Goal: Task Accomplishment & Management: Manage account settings

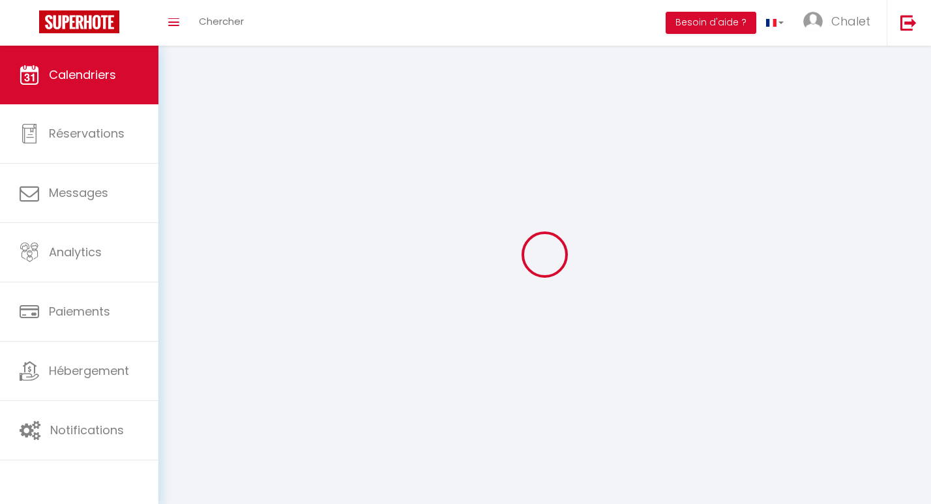
select select
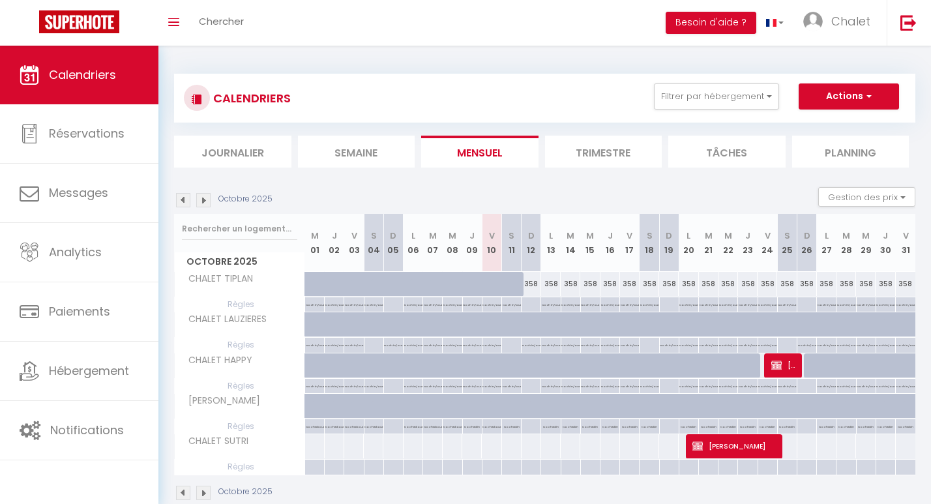
click at [364, 428] on div "No Checkout" at bounding box center [373, 425] width 19 height 12
type input "[PERSON_NAME] 04 Octobre 2025"
type input "Dim 05 Octobre 2025"
select select "2"
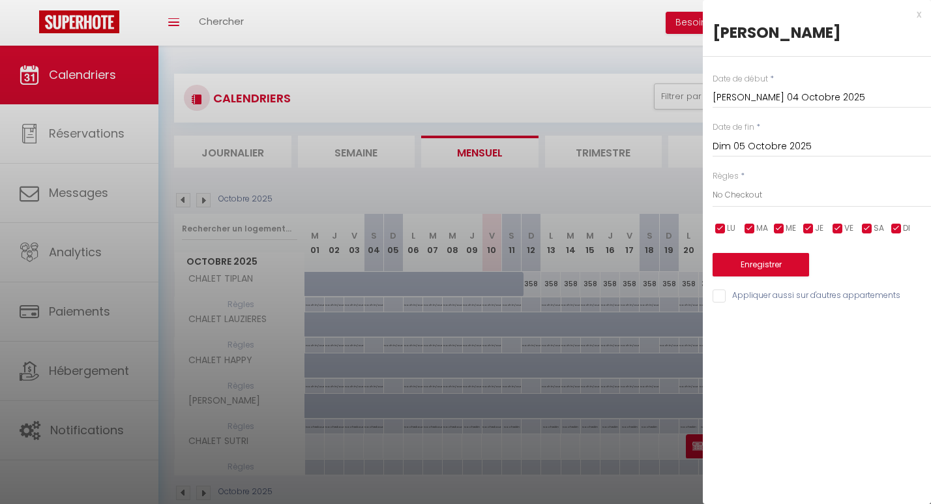
click at [777, 103] on input "[PERSON_NAME] 04 Octobre 2025" at bounding box center [822, 97] width 218 height 17
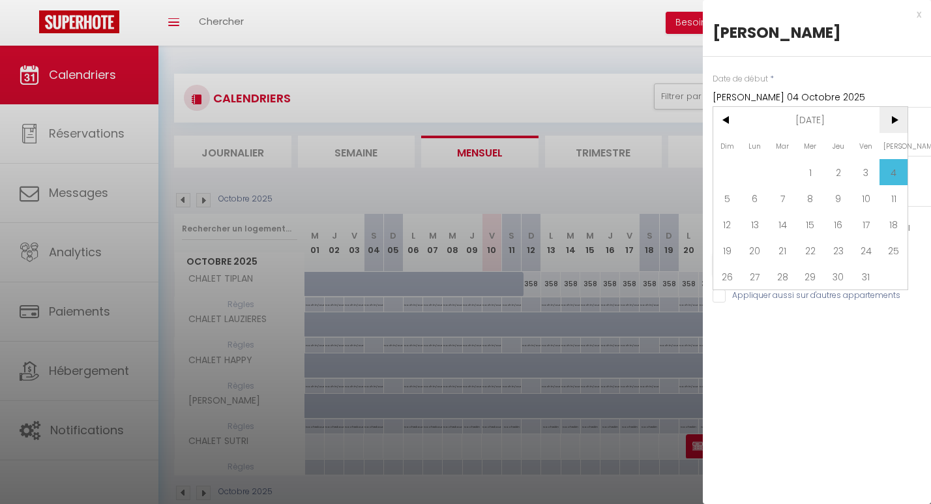
click at [894, 121] on span ">" at bounding box center [893, 120] width 28 height 26
click at [752, 174] on span "1" at bounding box center [755, 172] width 28 height 26
type input "Lun 01 Décembre 2025"
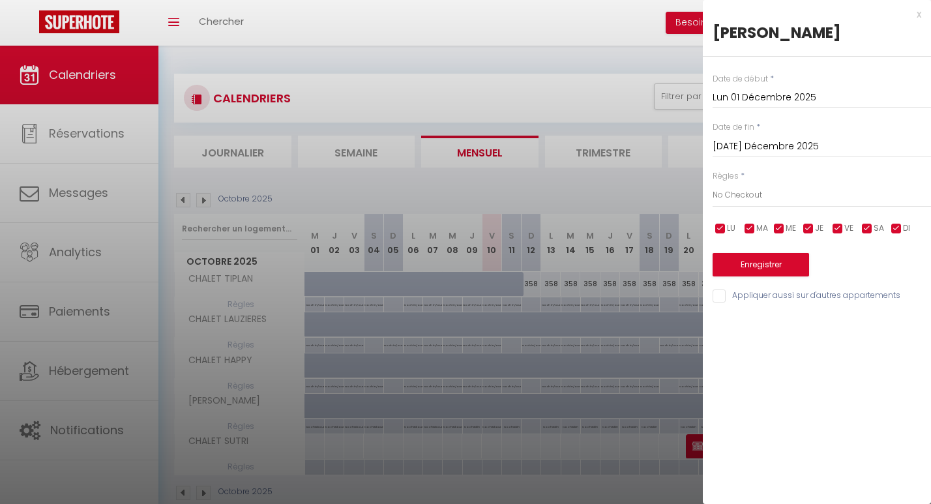
click at [791, 141] on input "[DATE] Décembre 2025" at bounding box center [822, 146] width 218 height 17
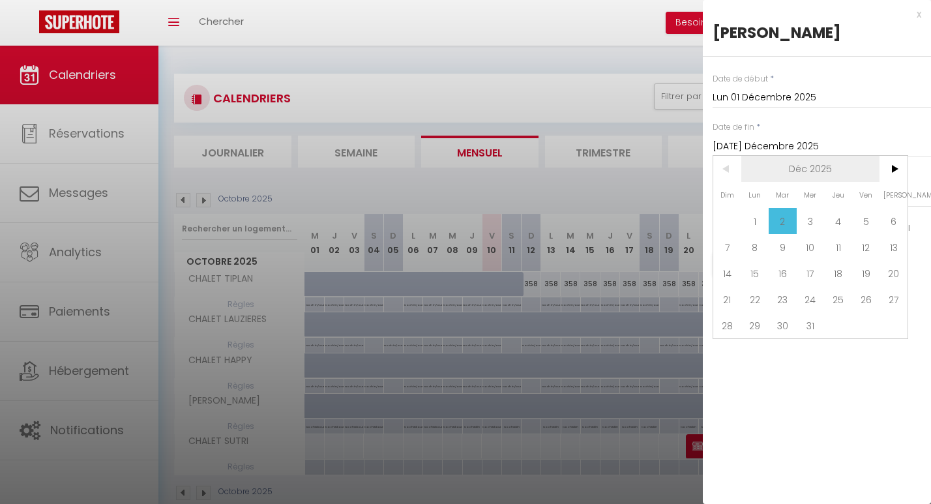
click at [826, 173] on span "Déc 2025" at bounding box center [810, 169] width 139 height 26
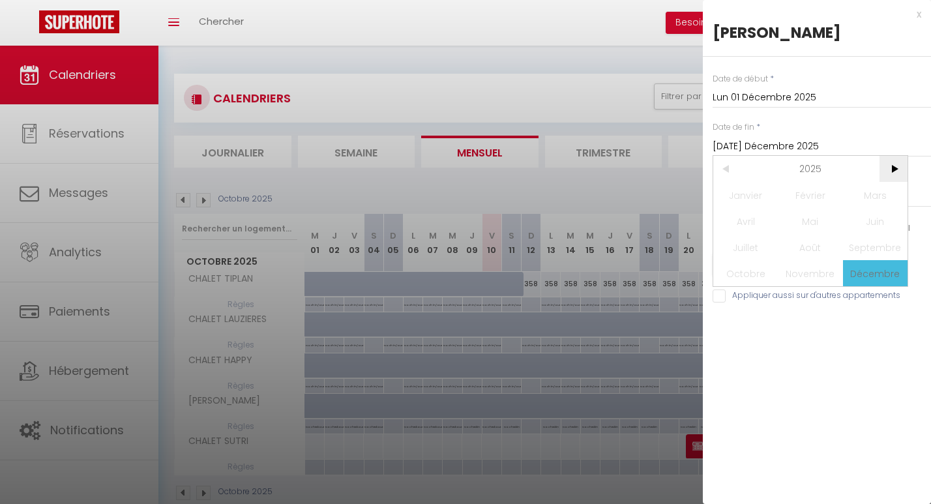
click at [892, 166] on span ">" at bounding box center [893, 169] width 28 height 26
click at [892, 168] on span ">" at bounding box center [893, 169] width 28 height 26
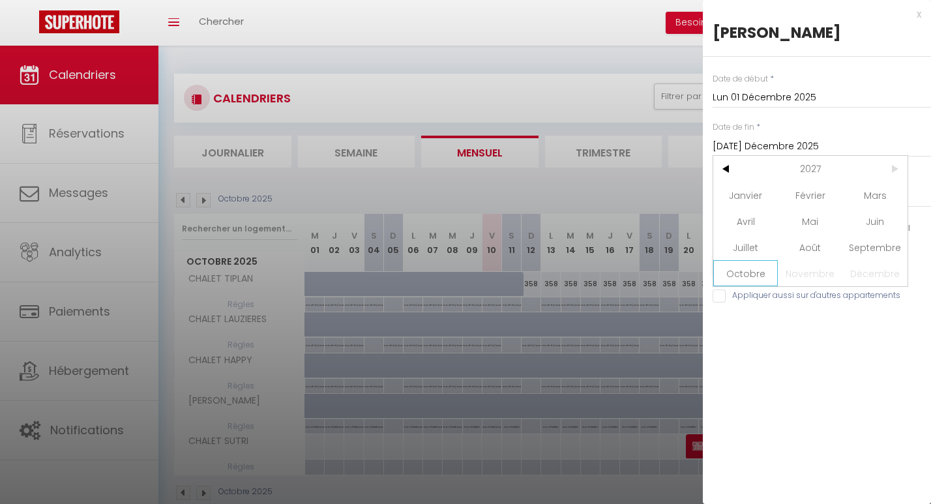
click at [754, 273] on span "Octobre" at bounding box center [745, 273] width 65 height 26
click at [720, 275] on span "10" at bounding box center [727, 273] width 28 height 26
type input "Dim 10 Octobre 2027"
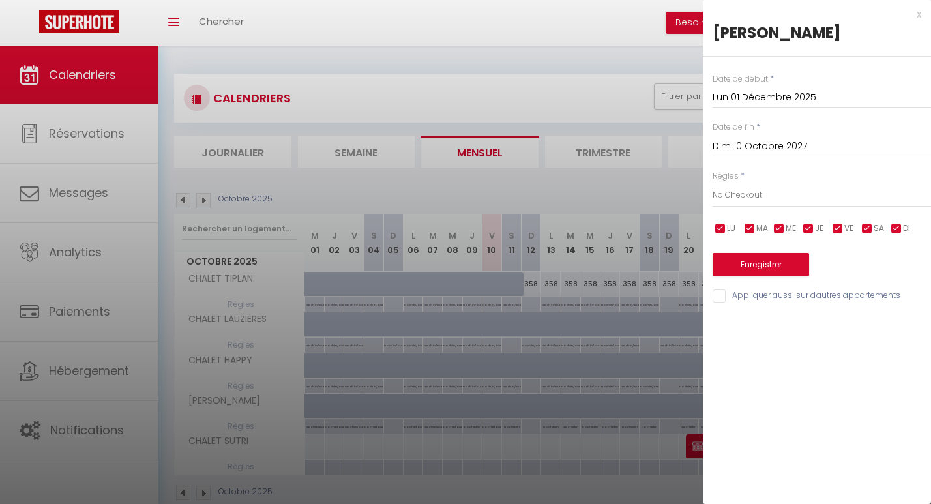
click at [892, 228] on input "checkbox" at bounding box center [896, 228] width 13 height 13
checkbox input "false"
click at [780, 199] on select "Aucun No Checkin No Checkout Pas d'arrivée / Pas de départ" at bounding box center [822, 195] width 218 height 25
select select "3"
click at [713, 183] on select "Aucun No Checkin No Checkout Pas d'arrivée / Pas de départ" at bounding box center [822, 195] width 218 height 25
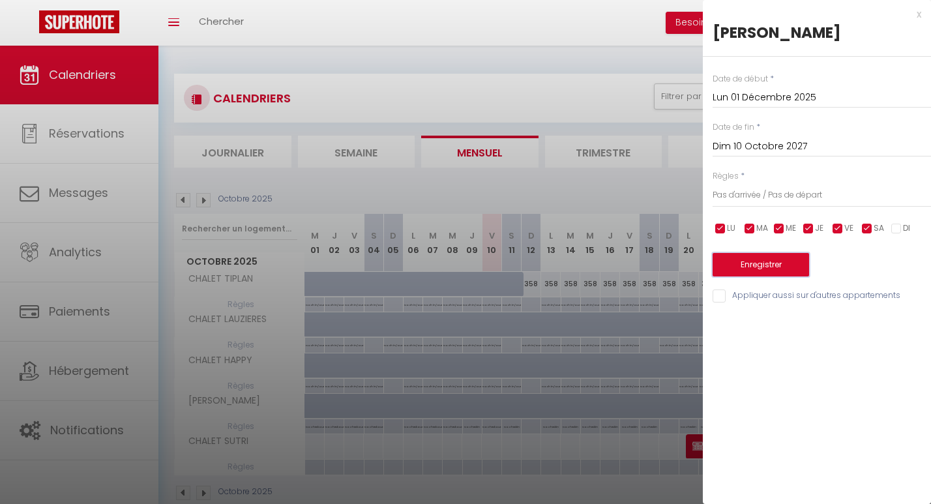
click at [761, 262] on button "Enregistrer" at bounding box center [761, 264] width 96 height 23
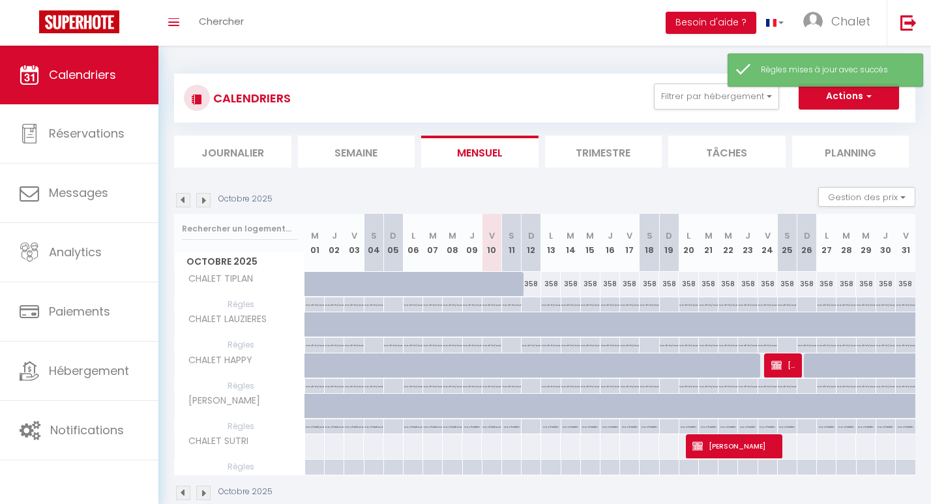
scroll to position [46, 0]
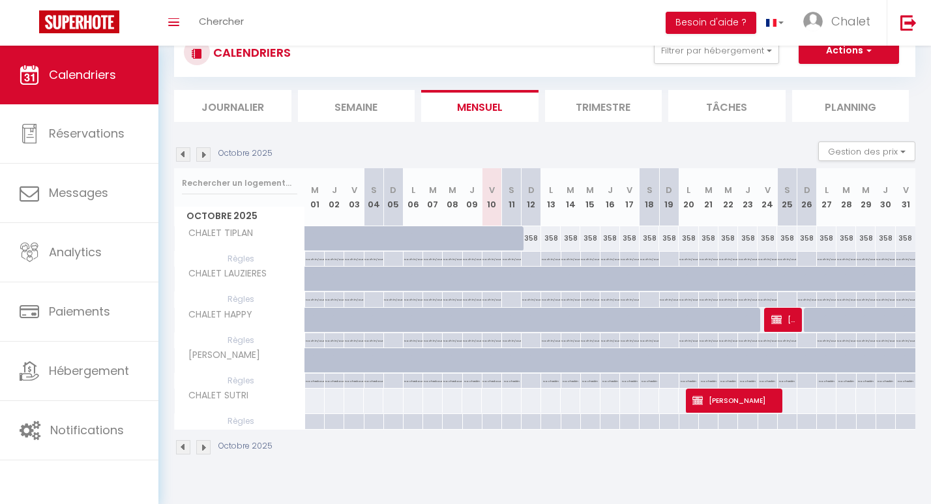
click at [206, 155] on img at bounding box center [203, 154] width 14 height 14
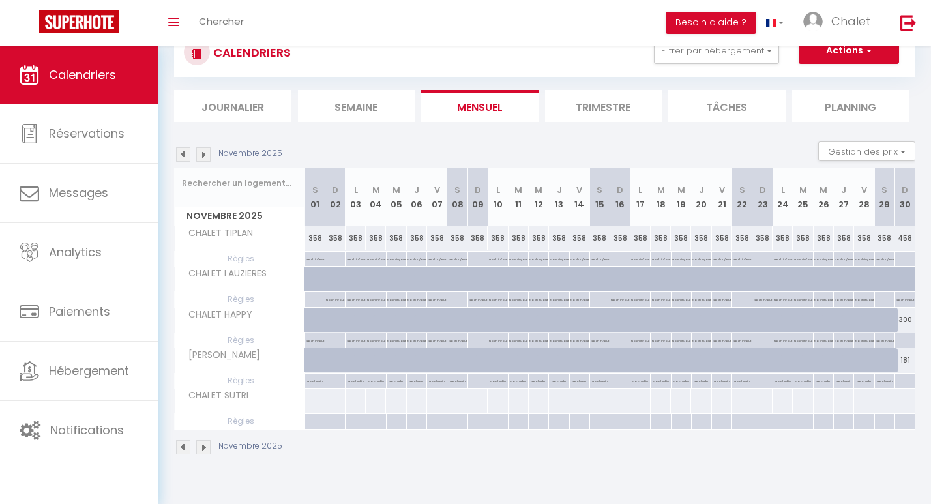
click at [206, 155] on img at bounding box center [203, 154] width 14 height 14
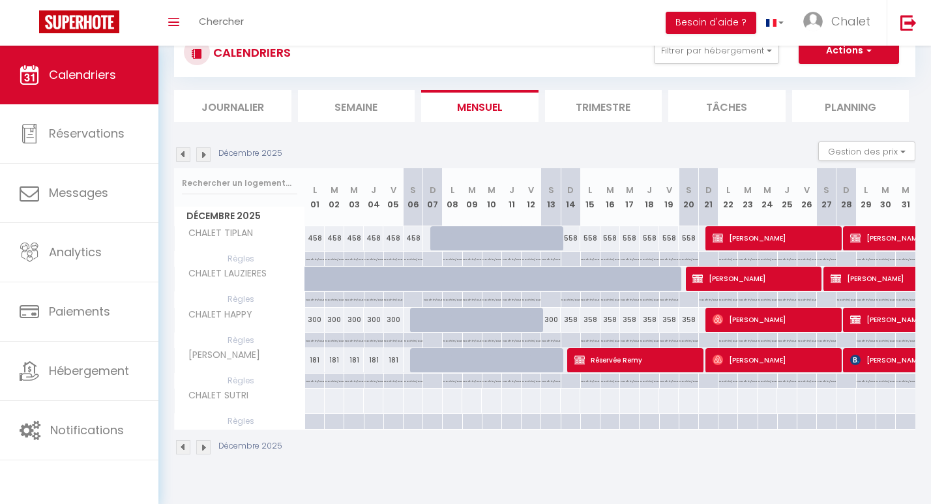
click at [206, 155] on img at bounding box center [203, 154] width 14 height 14
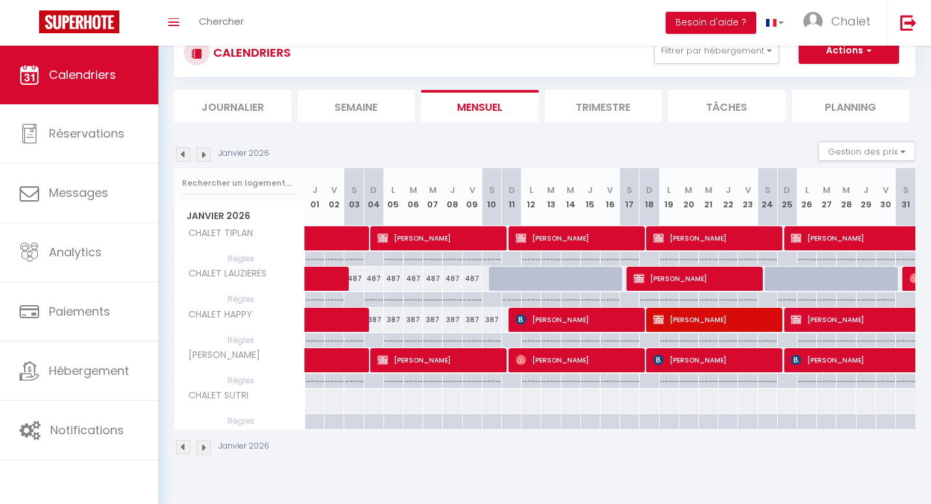
click at [206, 155] on img at bounding box center [203, 154] width 14 height 14
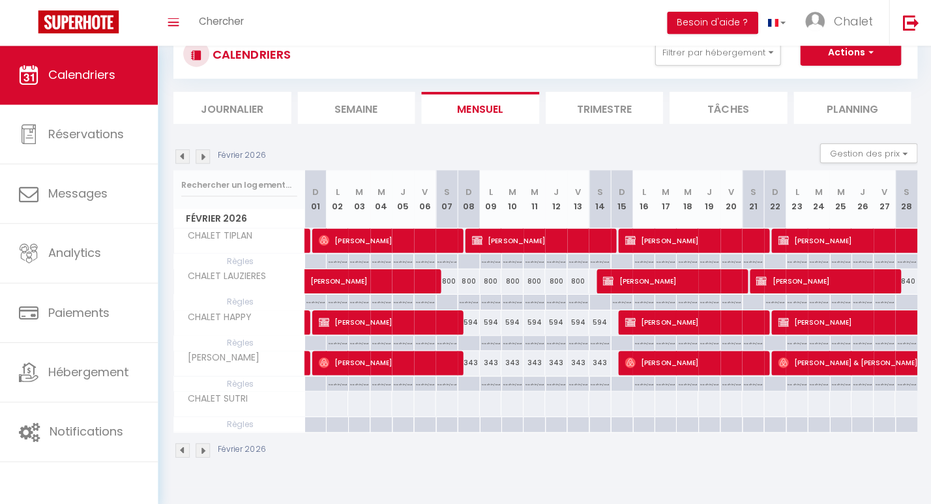
scroll to position [43, 0]
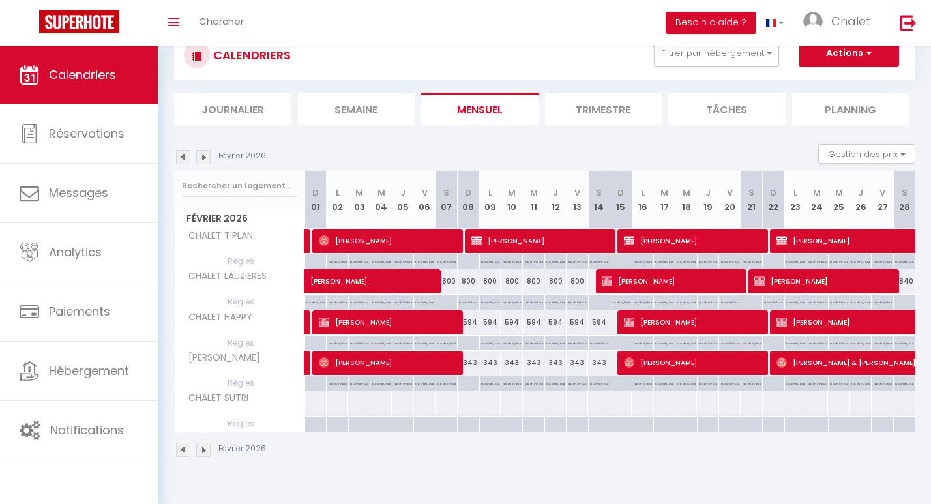
click at [432, 22] on div "Toggle menubar Chercher BUTTON Besoin d'aide ? Chalet Paramètres Équipe" at bounding box center [508, 23] width 827 height 46
click at [204, 158] on img at bounding box center [203, 157] width 14 height 14
